Goal: Information Seeking & Learning: Learn about a topic

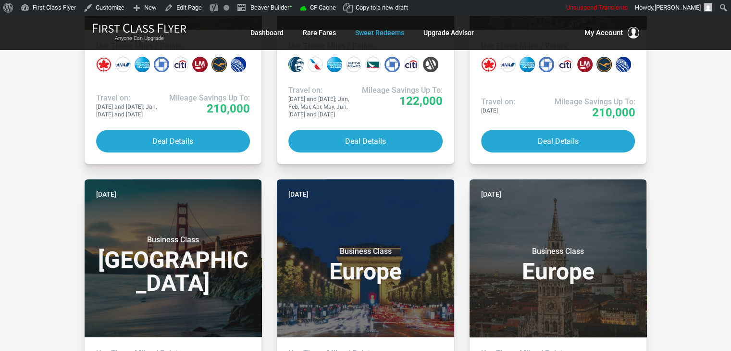
drag, startPoint x: 692, startPoint y: 108, endPoint x: 712, endPoint y: 89, distance: 26.9
drag, startPoint x: 29, startPoint y: 136, endPoint x: 19, endPoint y: 82, distance: 54.4
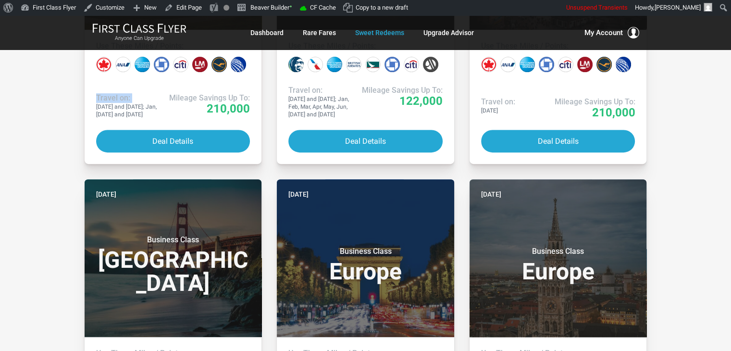
drag, startPoint x: 29, startPoint y: 100, endPoint x: 29, endPoint y: 107, distance: 6.2
drag, startPoint x: 29, startPoint y: 107, endPoint x: 26, endPoint y: 88, distance: 18.4
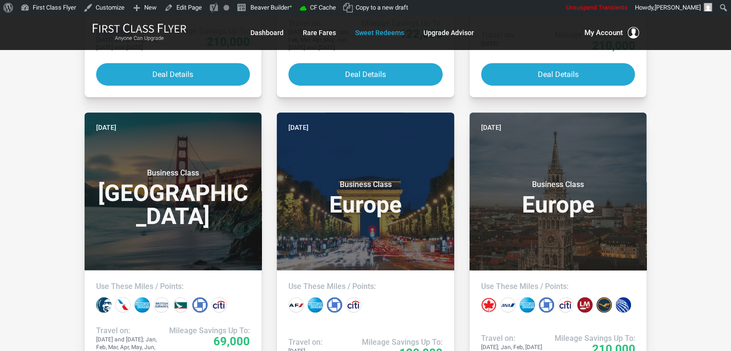
scroll to position [463, 0]
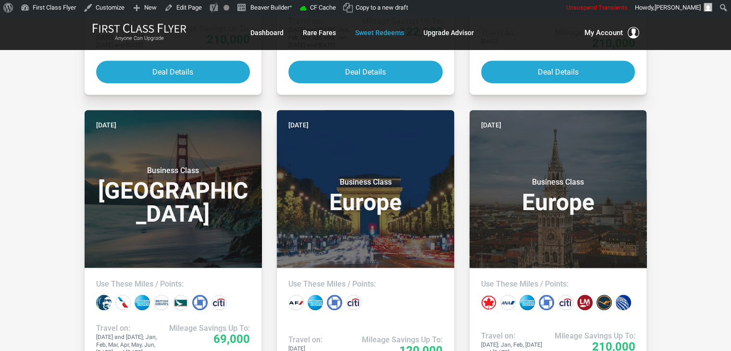
drag, startPoint x: 676, startPoint y: 165, endPoint x: 678, endPoint y: 147, distance: 18.4
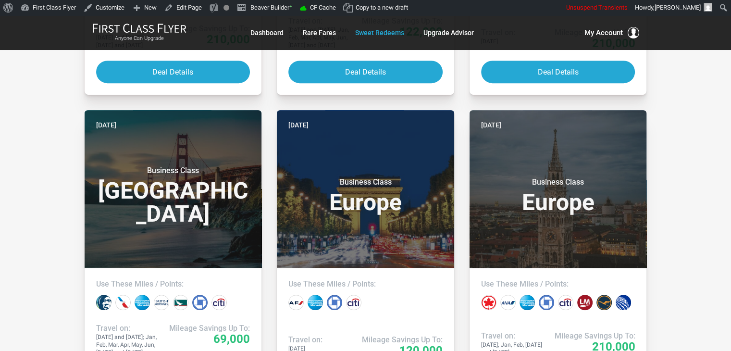
drag, startPoint x: 694, startPoint y: 111, endPoint x: 691, endPoint y: 54, distance: 56.3
drag, startPoint x: 722, startPoint y: 99, endPoint x: 719, endPoint y: 112, distance: 13.8
drag, startPoint x: 719, startPoint y: 112, endPoint x: 694, endPoint y: 81, distance: 39.3
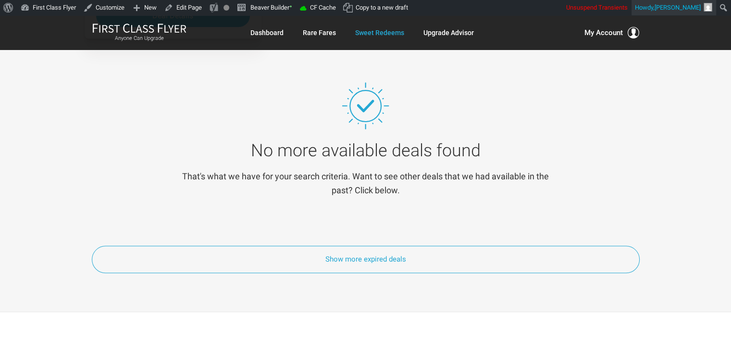
scroll to position [4454, 0]
